Goal: Check status: Check status

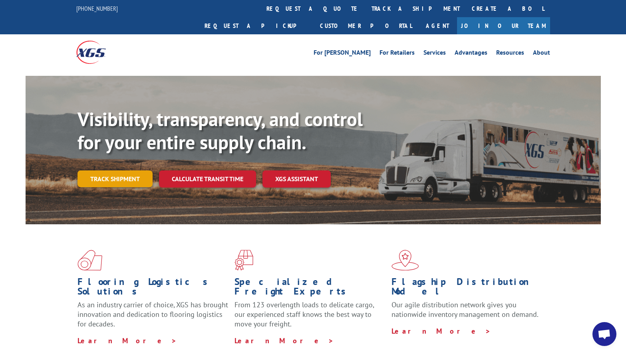
click at [133, 171] on link "Track shipment" at bounding box center [115, 179] width 75 height 17
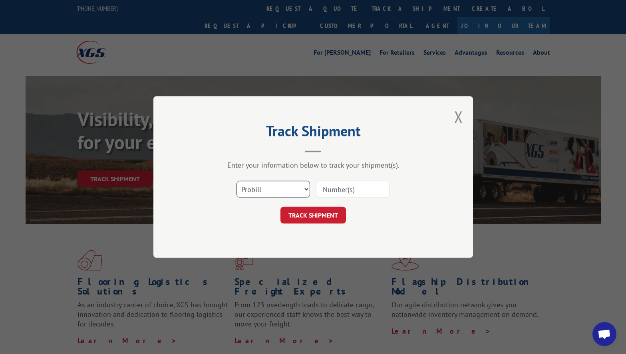
click at [280, 189] on select "Select category... Probill BOL PO" at bounding box center [274, 189] width 74 height 17
select select "bol"
click at [237, 181] on select "Select category... Probill BOL PO" at bounding box center [274, 189] width 74 height 17
click at [350, 189] on input at bounding box center [353, 189] width 74 height 17
paste input "3389501"
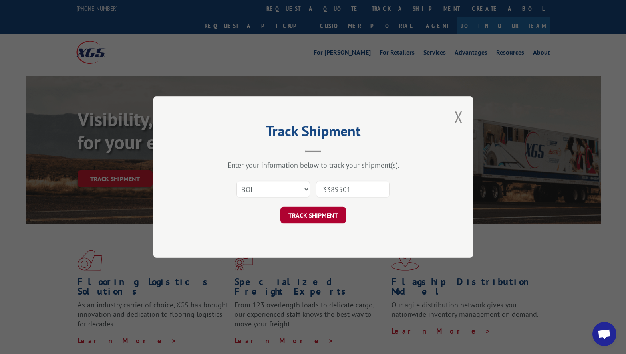
type input "3389501"
click at [305, 216] on button "TRACK SHIPMENT" at bounding box center [313, 215] width 66 height 17
